Goal: Task Accomplishment & Management: Manage account settings

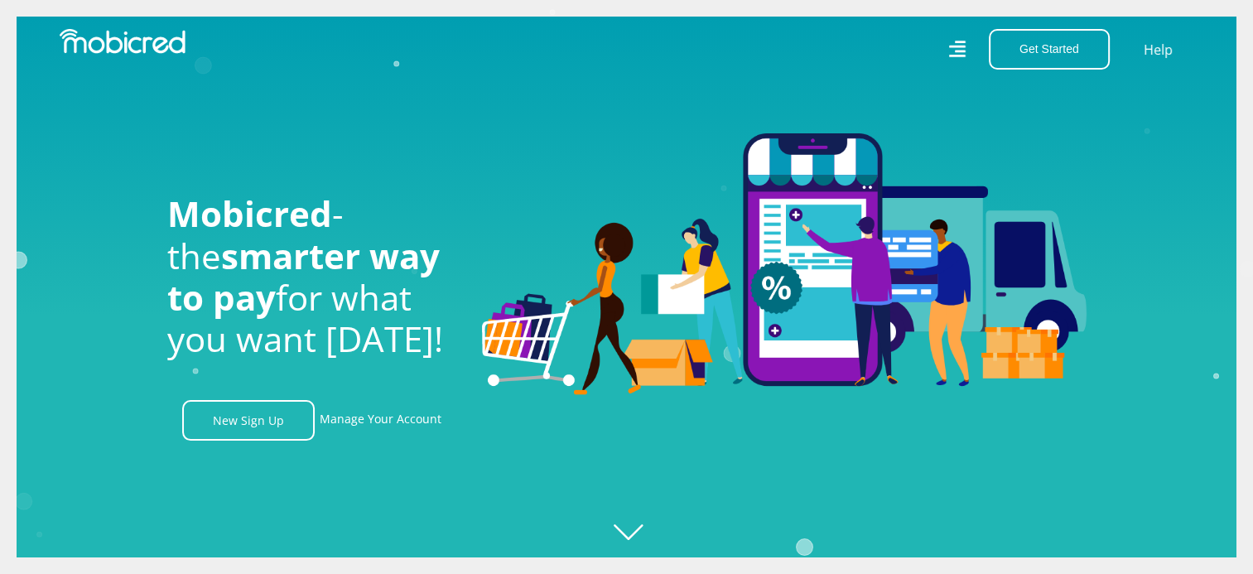
click at [961, 53] on icon at bounding box center [957, 49] width 17 height 24
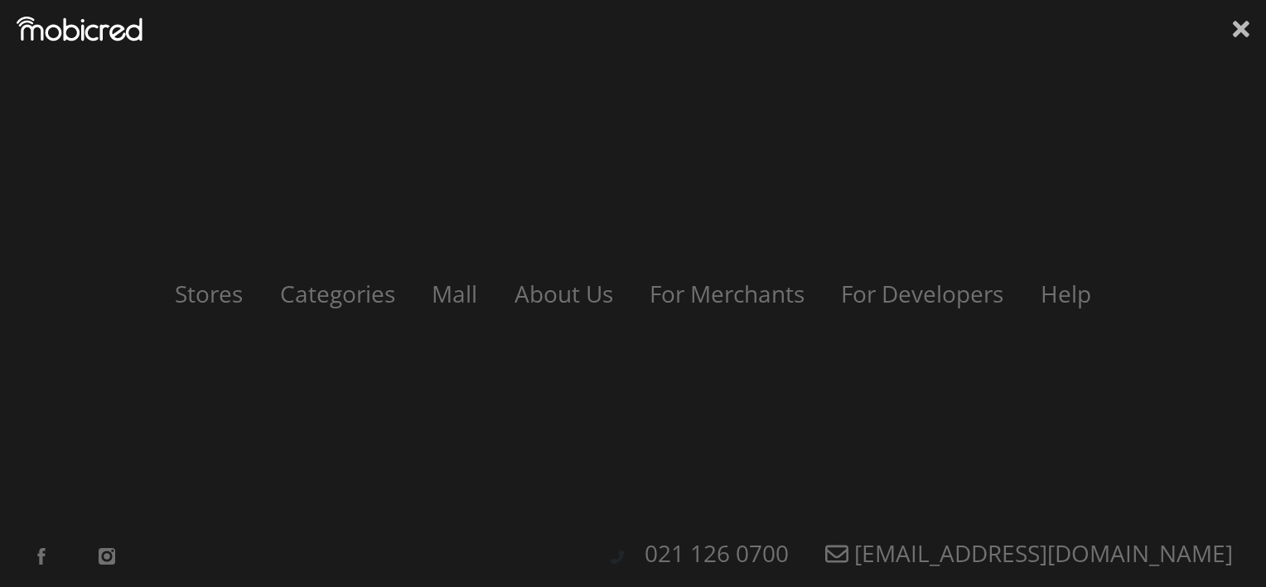
scroll to position [0, 3069]
click at [211, 292] on link "Stores" at bounding box center [209, 293] width 106 height 31
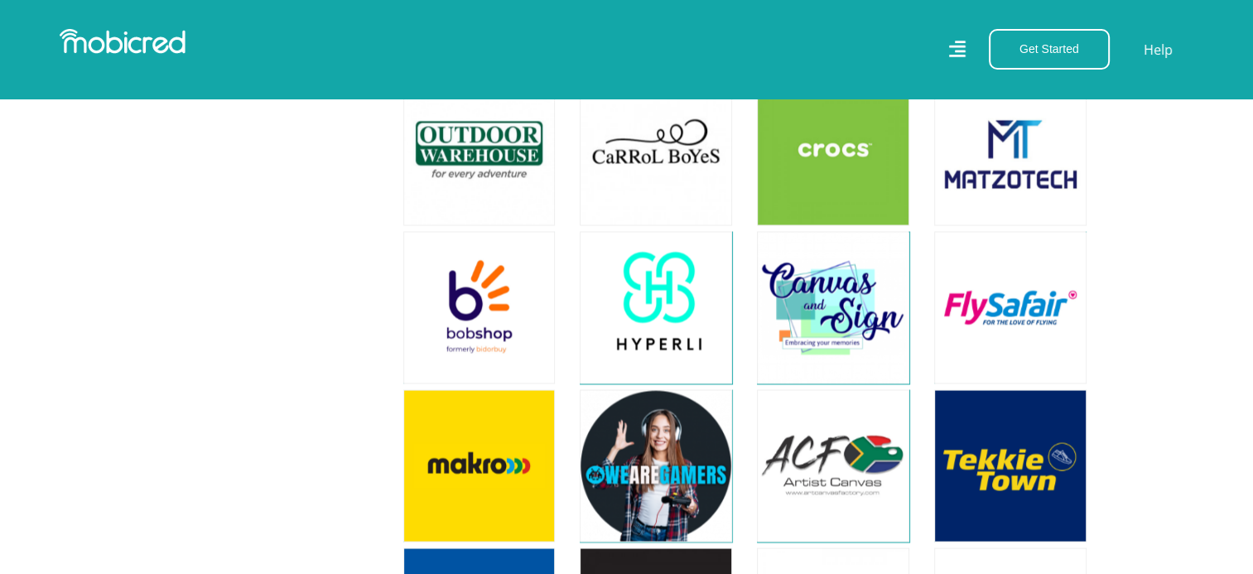
scroll to position [3065, 0]
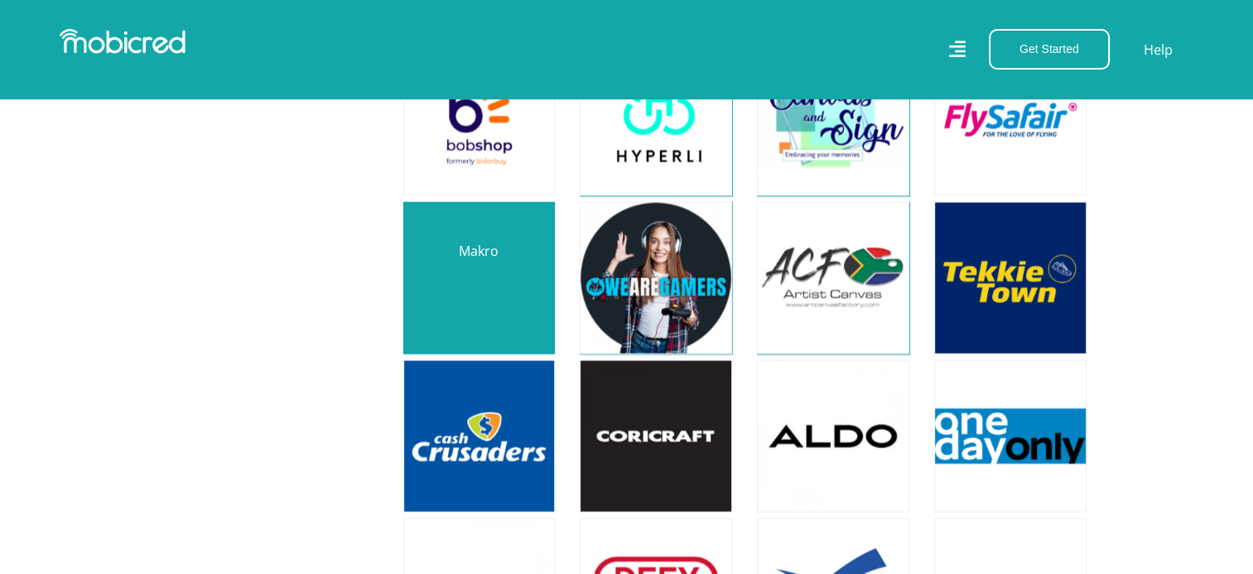
click at [477, 258] on link at bounding box center [479, 277] width 179 height 179
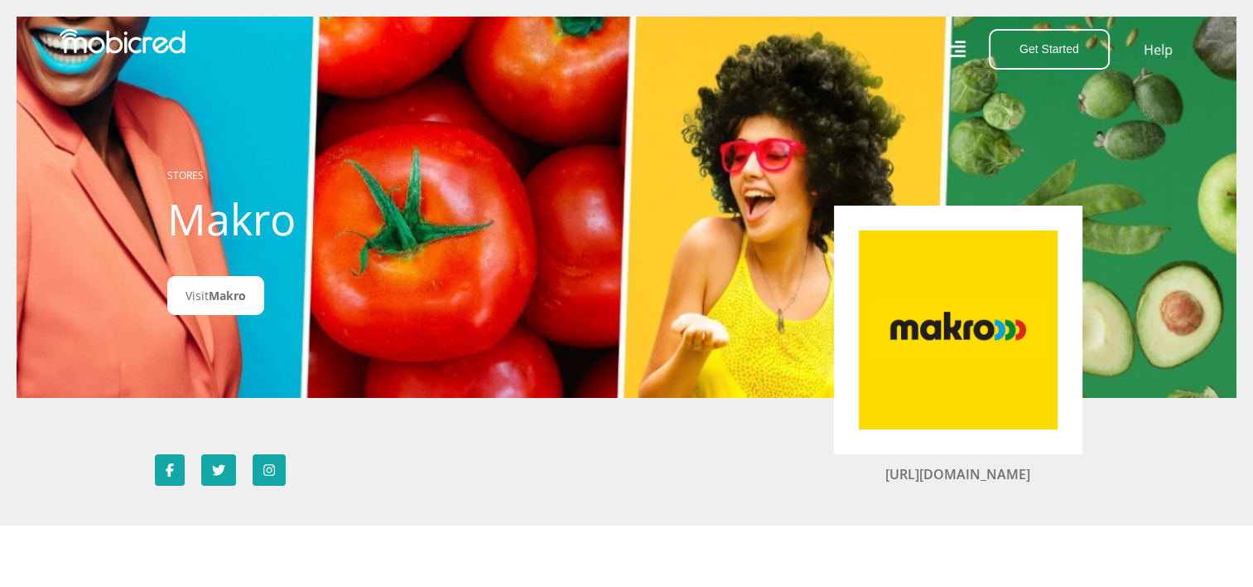
click at [944, 323] on img at bounding box center [958, 329] width 199 height 199
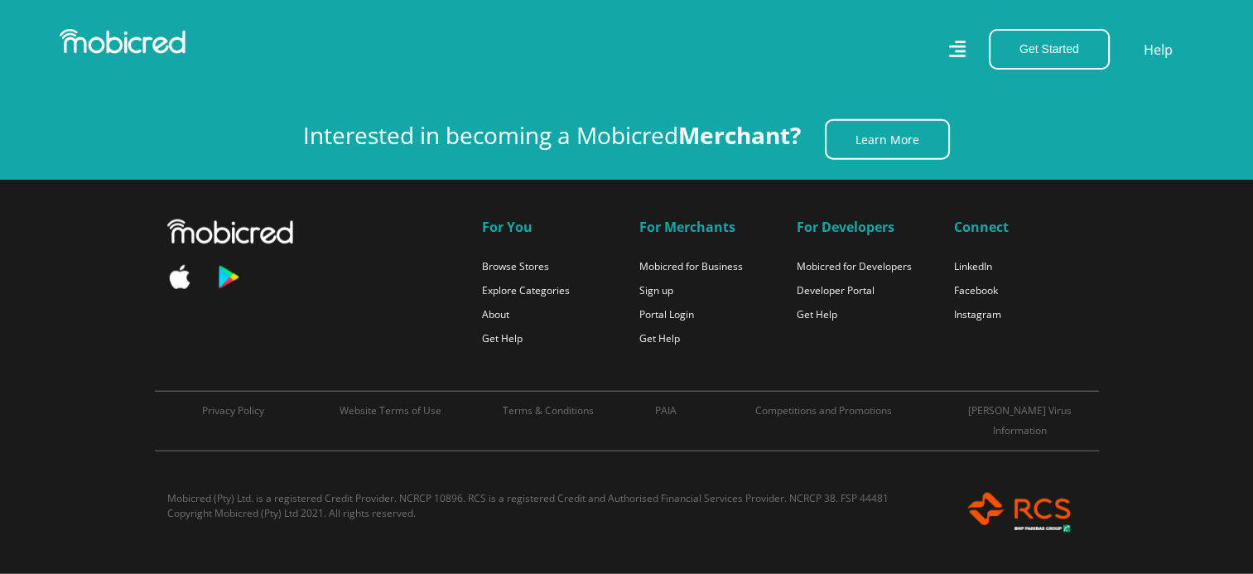
scroll to position [9264, 0]
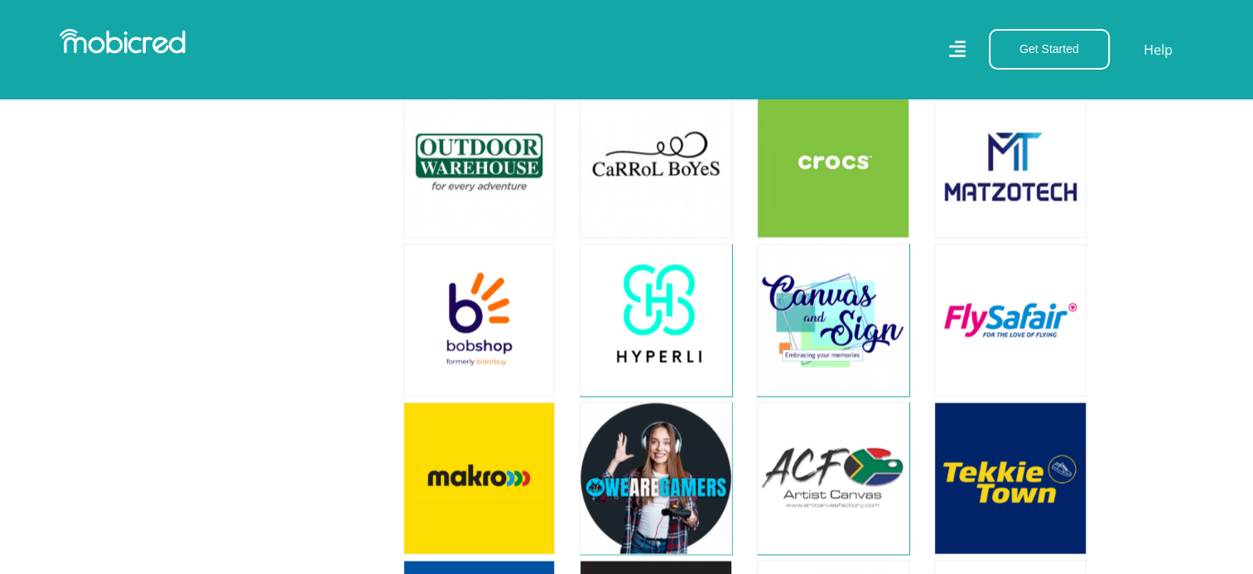
scroll to position [2900, 0]
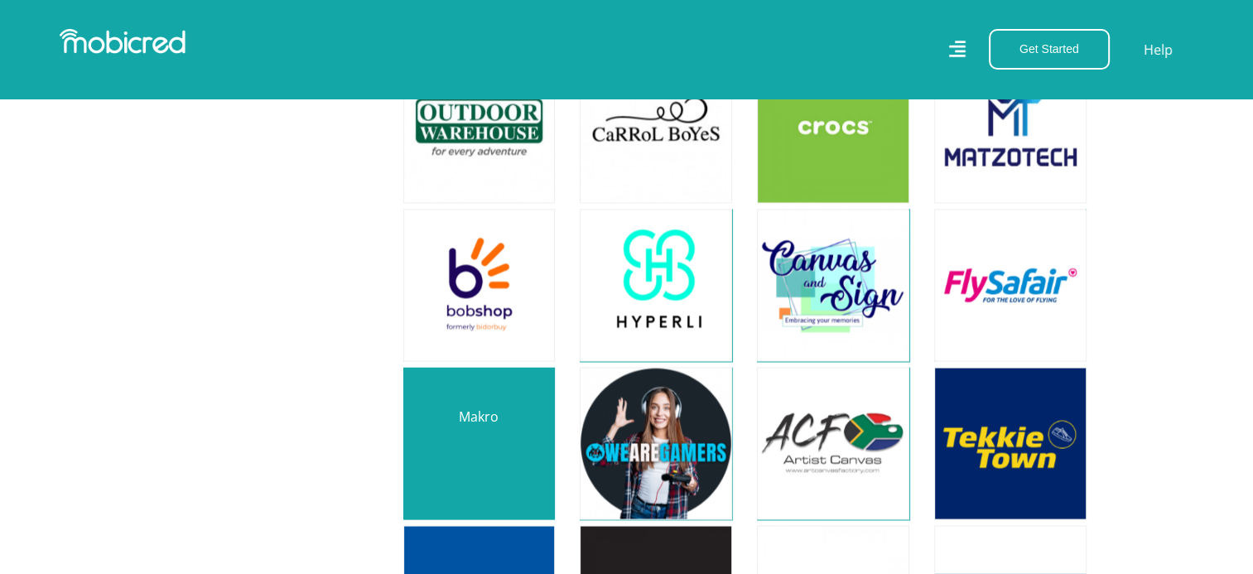
click at [477, 427] on link at bounding box center [479, 443] width 179 height 179
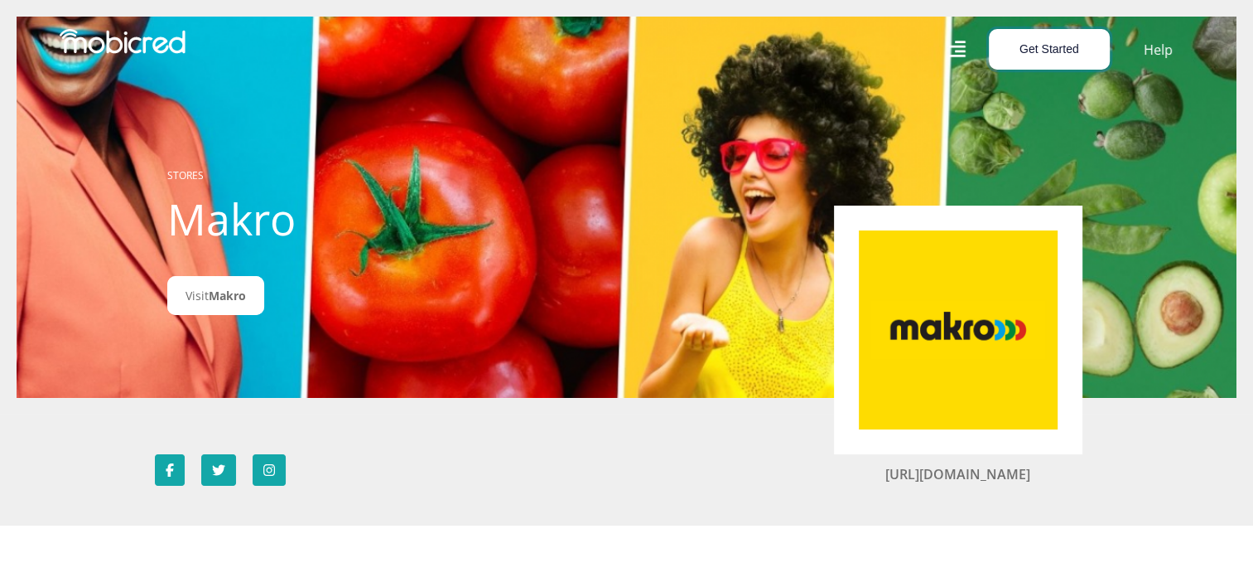
click at [1052, 51] on button "Get Started" at bounding box center [1049, 49] width 121 height 41
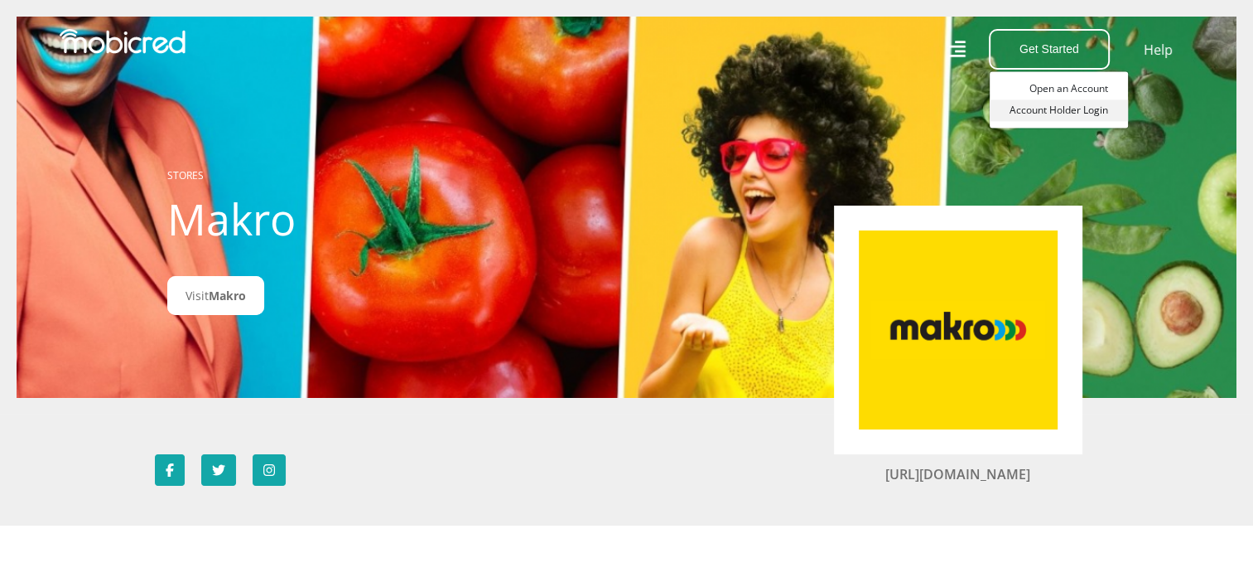
click at [1037, 113] on link "Account Holder Login" at bounding box center [1059, 110] width 138 height 22
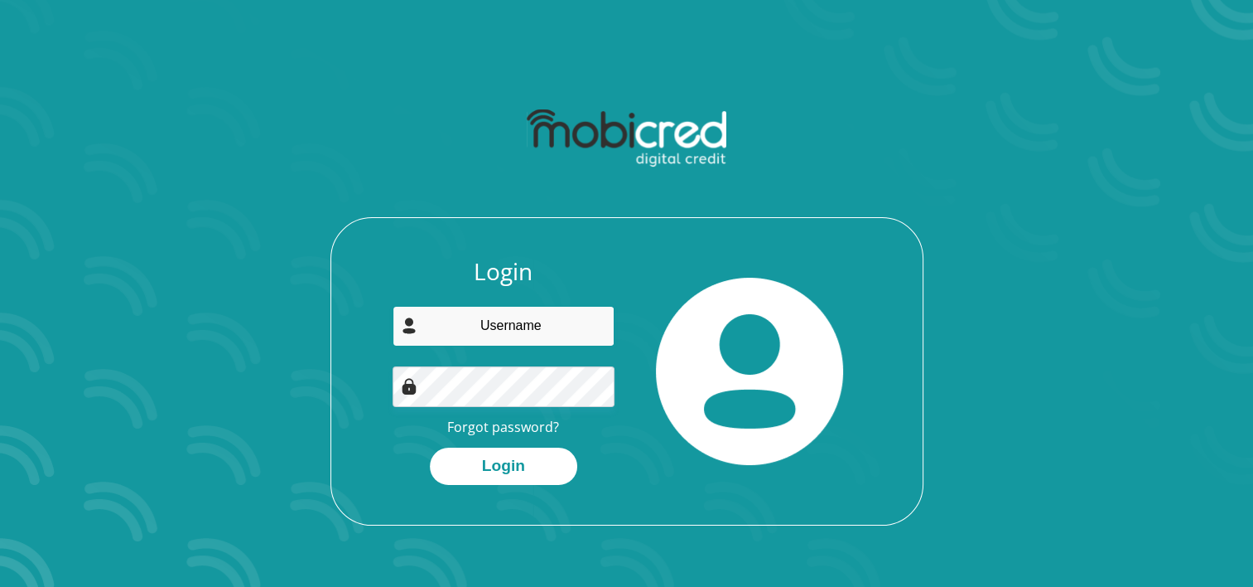
click at [538, 326] on input "email" at bounding box center [504, 326] width 222 height 41
type input "[EMAIL_ADDRESS][DOMAIN_NAME]"
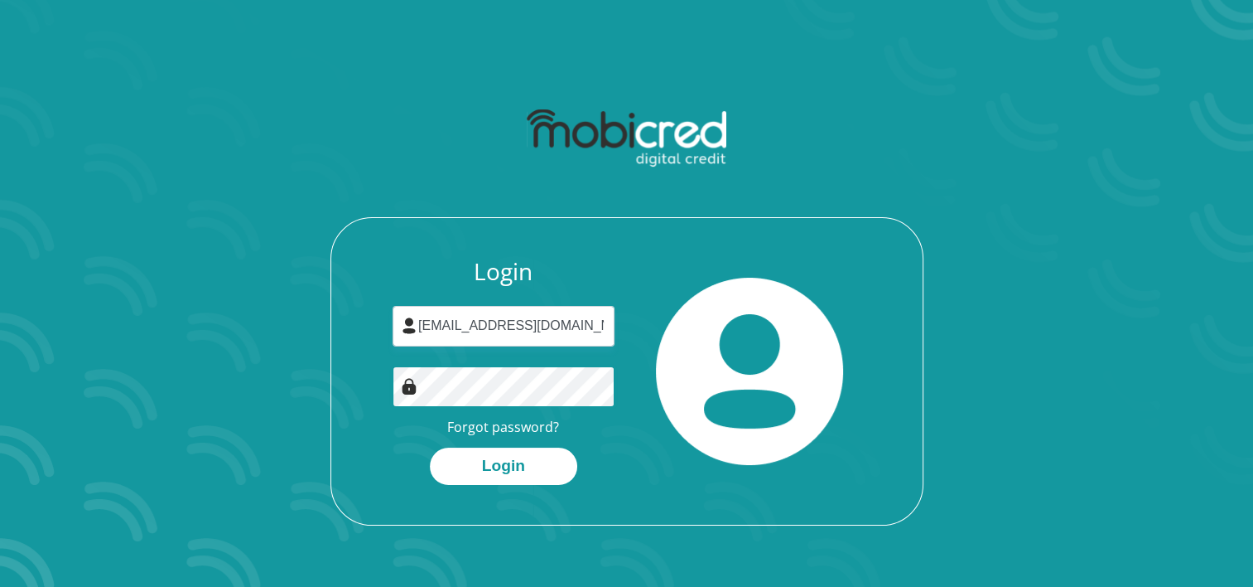
click at [430, 447] on button "Login" at bounding box center [503, 465] width 147 height 37
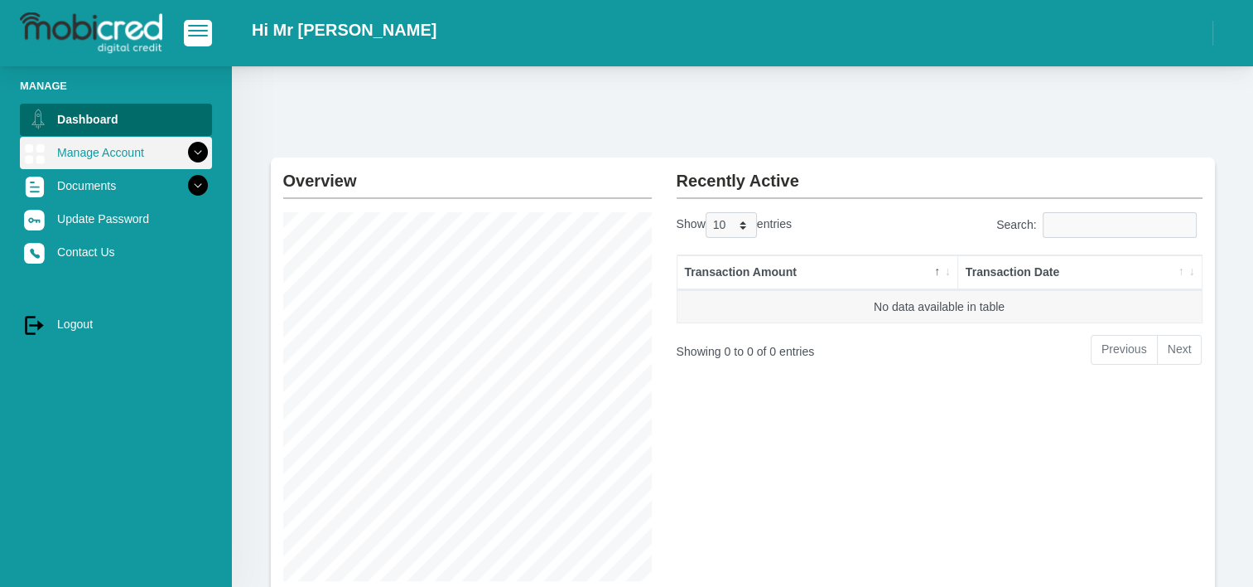
click at [186, 152] on icon at bounding box center [198, 152] width 28 height 28
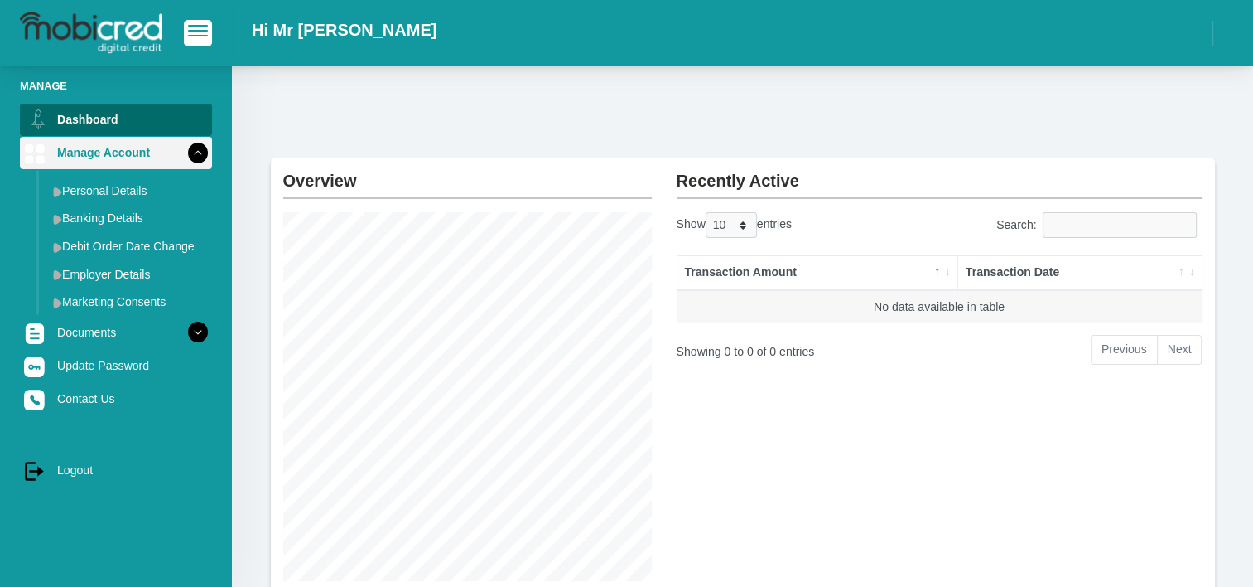
click at [186, 152] on icon at bounding box center [198, 152] width 28 height 28
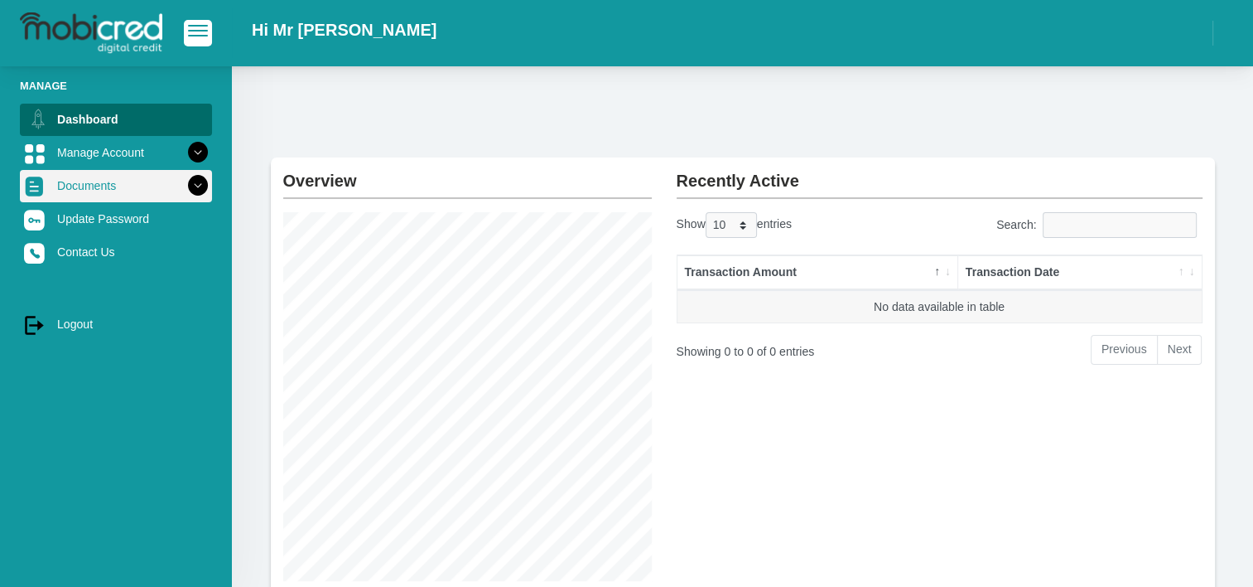
click at [186, 185] on icon at bounding box center [198, 185] width 28 height 28
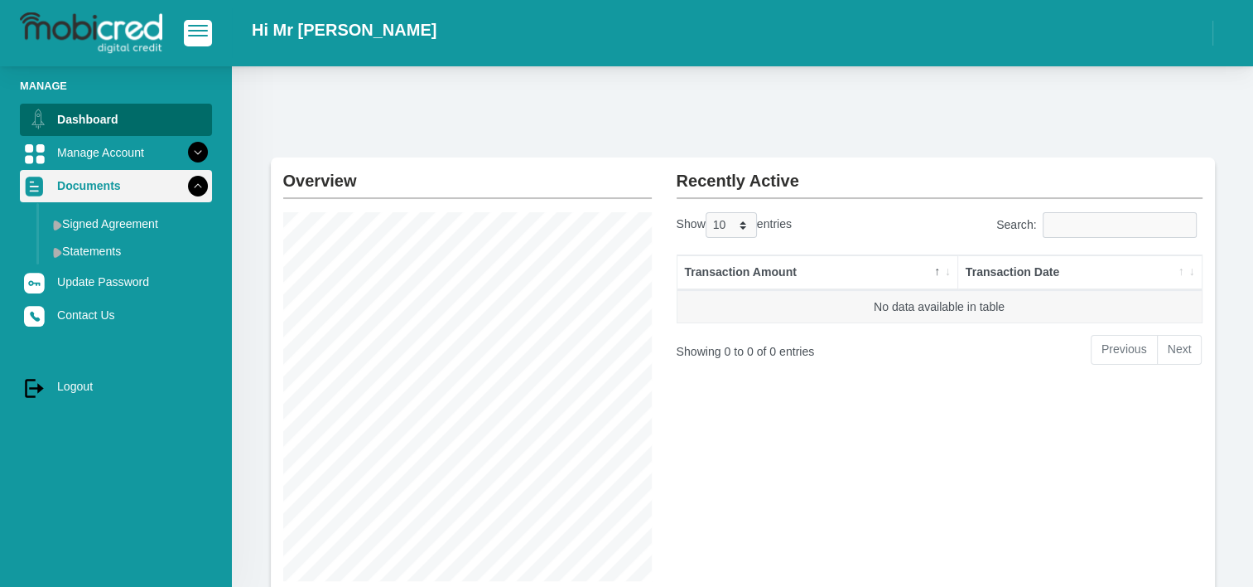
click at [186, 185] on icon at bounding box center [198, 185] width 28 height 28
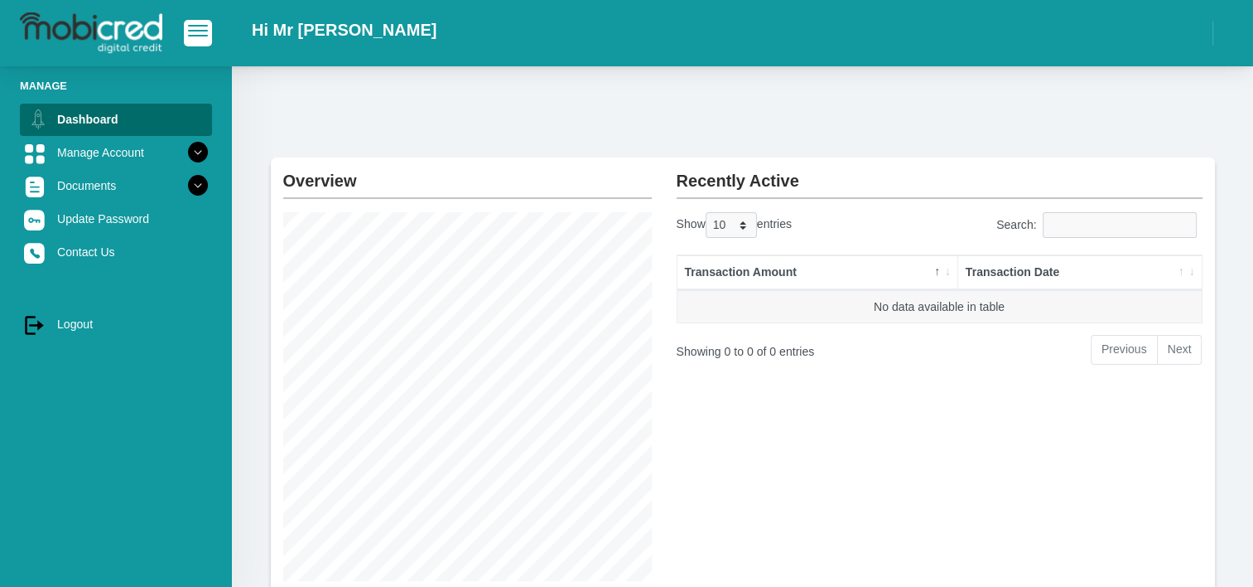
click at [189, 30] on span "button" at bounding box center [198, 31] width 20 height 12
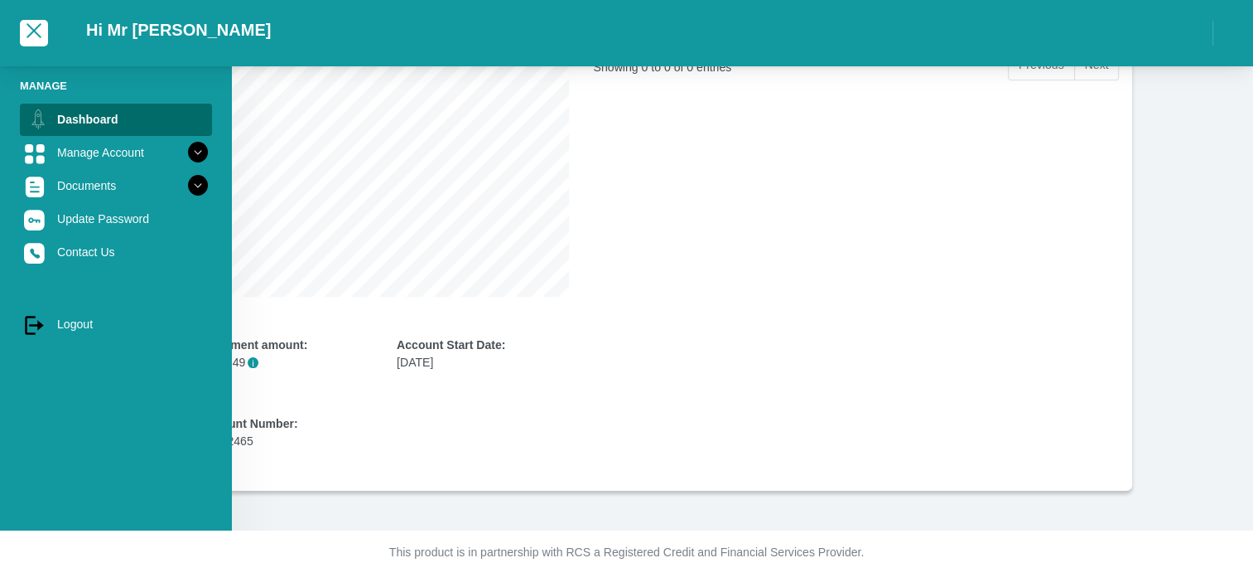
scroll to position [201, 0]
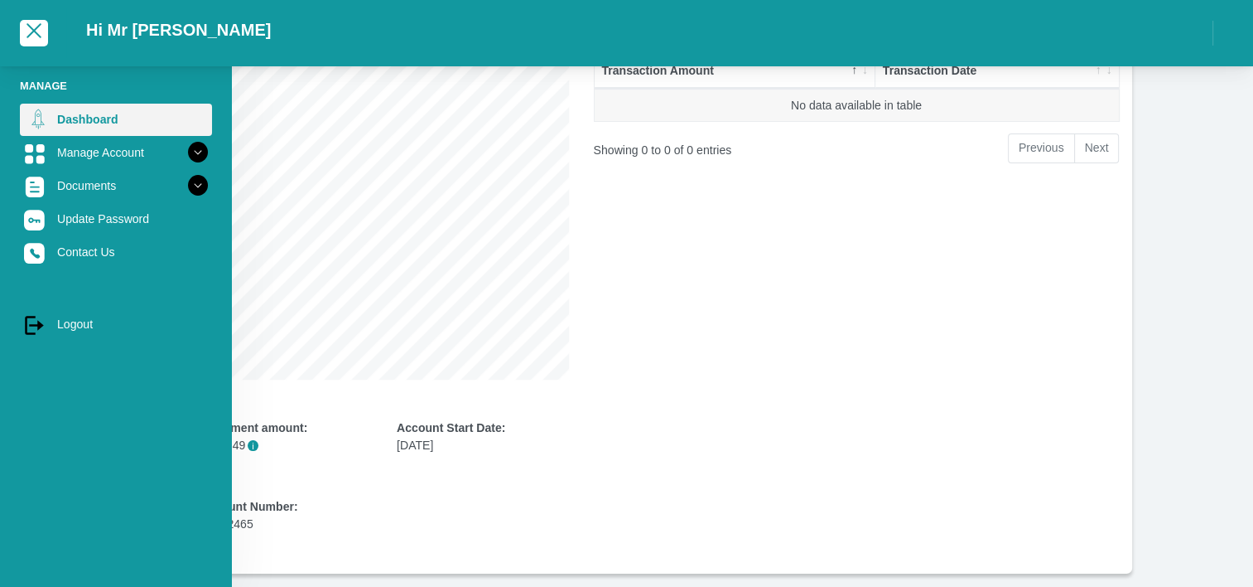
click at [92, 118] on link "Dashboard" at bounding box center [116, 119] width 192 height 31
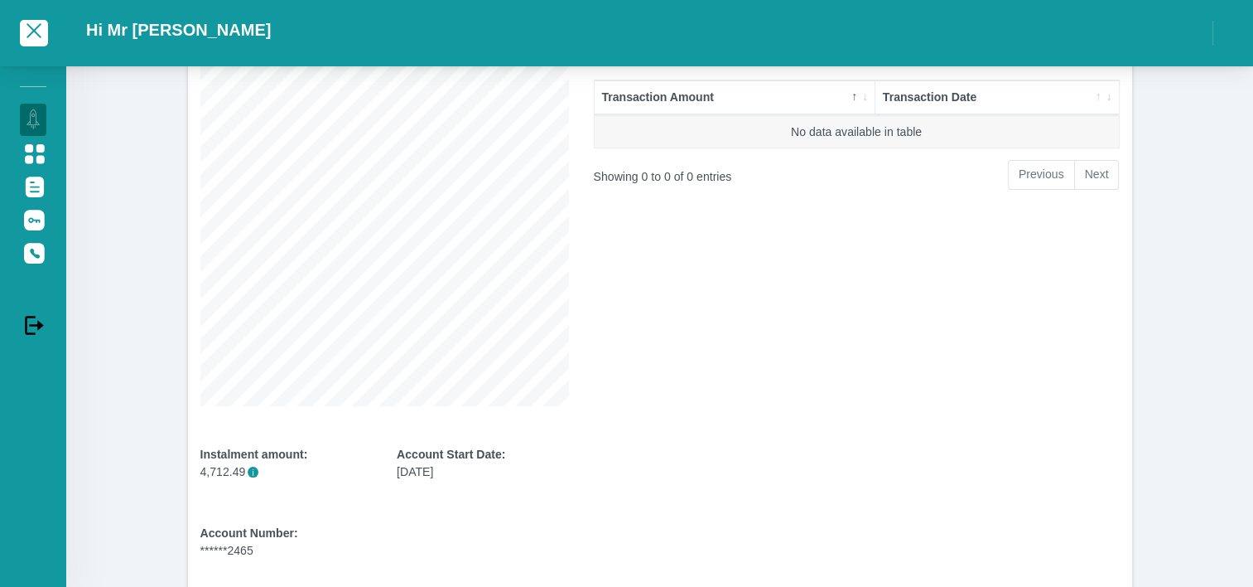
scroll to position [0, 0]
